Goal: Transaction & Acquisition: Purchase product/service

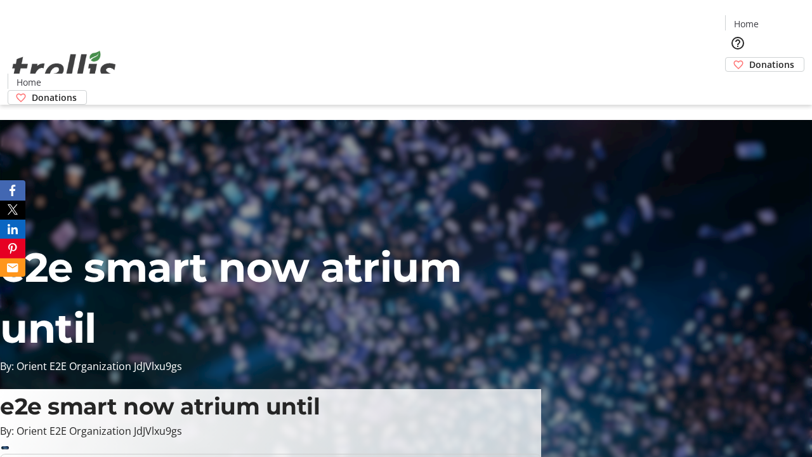
click at [749, 58] on span "Donations" at bounding box center [771, 64] width 45 height 13
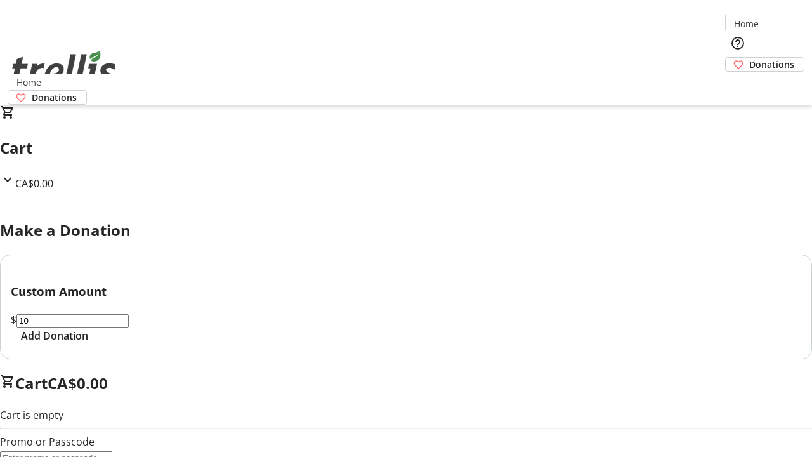
click at [88, 343] on span "Add Donation" at bounding box center [54, 335] width 67 height 15
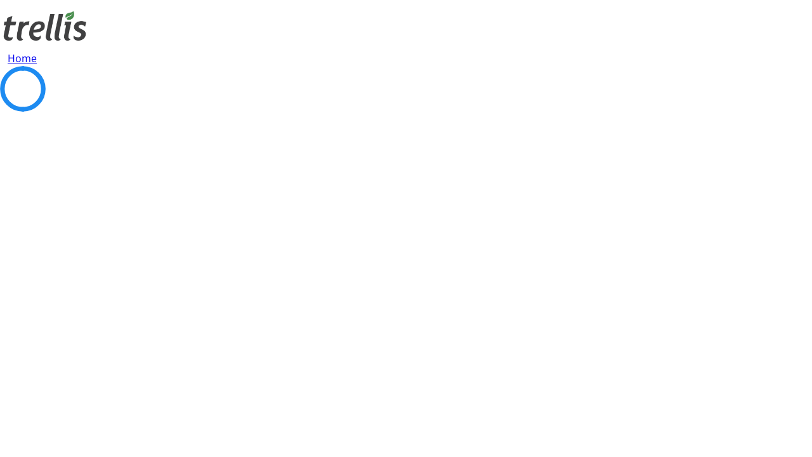
select select "CA"
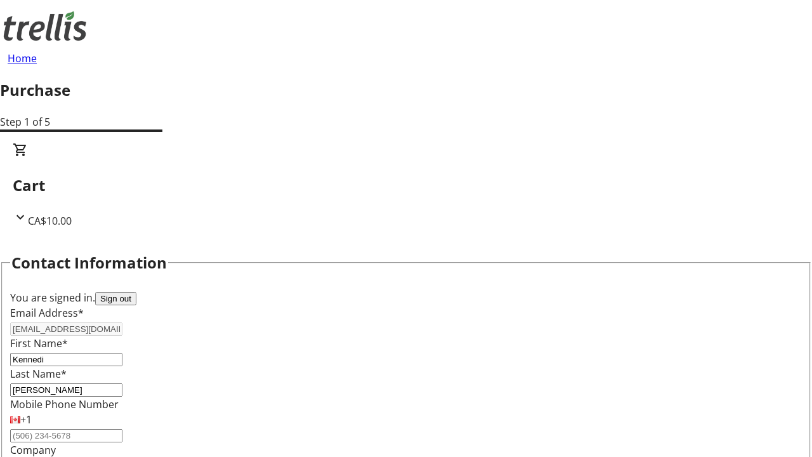
type input "[STREET_ADDRESS][PERSON_NAME]"
type input "Kelowna"
select select "BC"
type input "Kelowna"
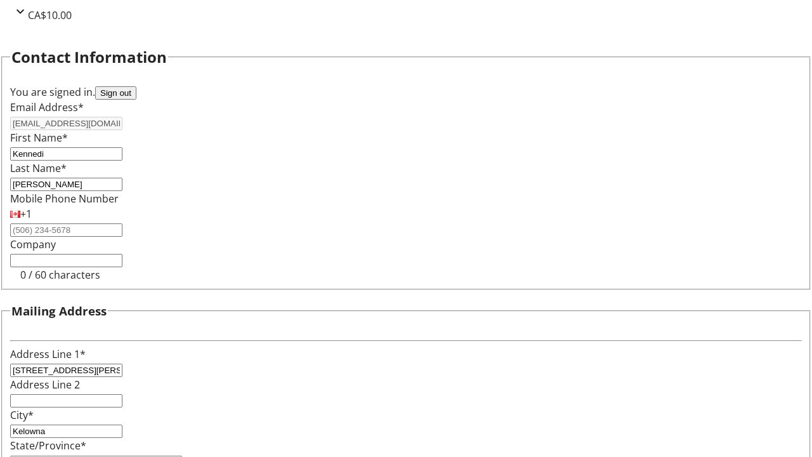
type input "V1Y 0C2"
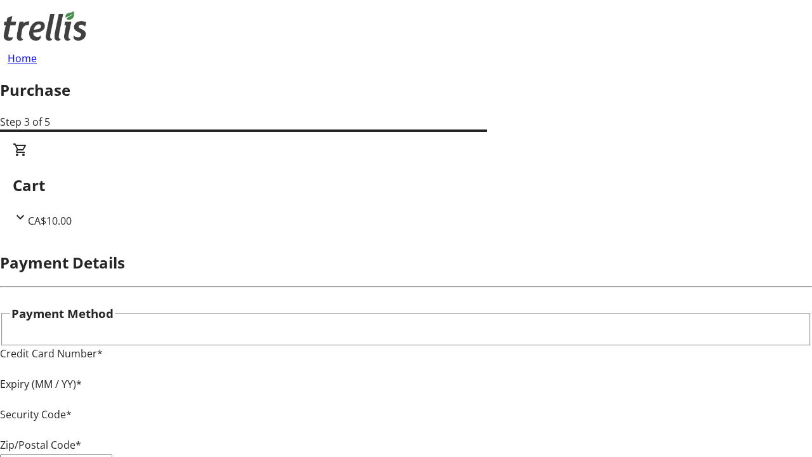
type input "V1Y 0C2"
